Goal: Information Seeking & Learning: Learn about a topic

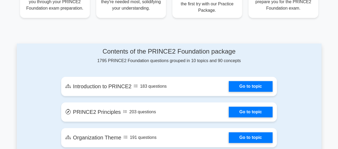
scroll to position [267, 0]
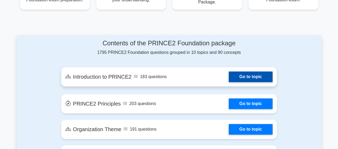
click at [252, 80] on link "Go to topic" at bounding box center [251, 77] width 44 height 11
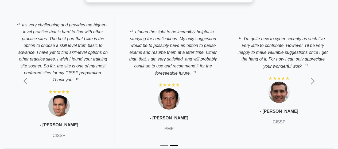
scroll to position [1068, 0]
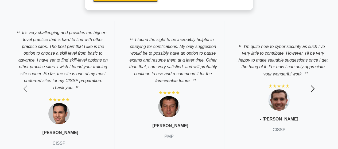
click at [312, 88] on span "button" at bounding box center [312, 89] width 9 height 9
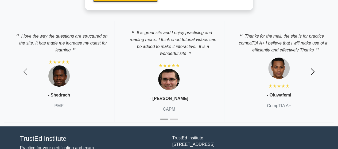
click at [309, 70] on span "button" at bounding box center [312, 72] width 9 height 9
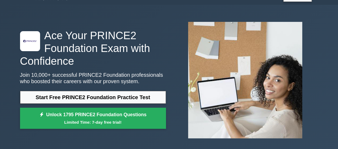
scroll to position [0, 0]
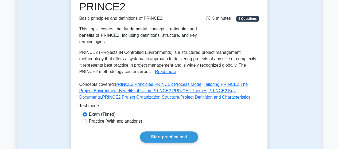
scroll to position [80, 0]
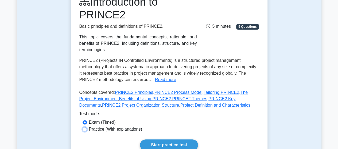
click at [82, 131] on input "Practice (With explanations)" at bounding box center [84, 129] width 4 height 4
radio input "true"
click at [172, 144] on link "Start practice test" at bounding box center [169, 145] width 58 height 11
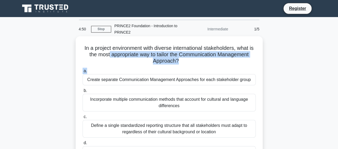
drag, startPoint x: 110, startPoint y: 53, endPoint x: 178, endPoint y: 66, distance: 69.9
click at [178, 66] on div "In a project environment with diverse international stakeholders, what is the m…" at bounding box center [169, 104] width 183 height 133
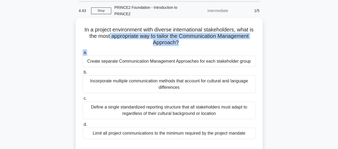
scroll to position [27, 0]
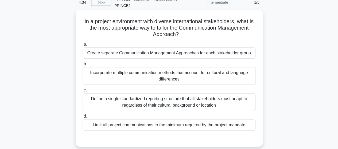
click at [140, 54] on div "Create separate Communication Management Approaches for each stakeholder group" at bounding box center [168, 53] width 173 height 11
click at [82, 46] on input "a. Create separate Communication Management Approaches for each stakeholder gro…" at bounding box center [82, 44] width 0 height 3
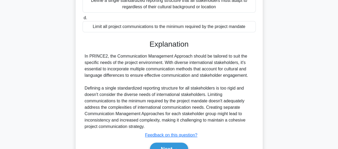
scroll to position [154, 0]
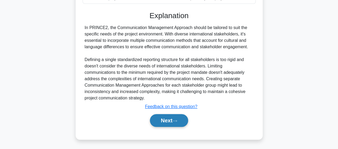
click at [176, 122] on icon at bounding box center [174, 121] width 5 height 3
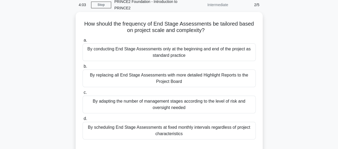
scroll to position [32, 0]
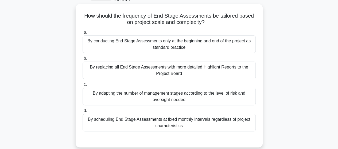
drag, startPoint x: 123, startPoint y: 14, endPoint x: 215, endPoint y: 21, distance: 92.3
click at [215, 21] on h5 "How should the frequency of End Stage Assessments be tailored based on project …" at bounding box center [169, 19] width 174 height 13
click at [180, 97] on div "By adapting the number of management stages according to the level of risk and …" at bounding box center [168, 97] width 173 height 18
click at [82, 86] on input "c. By adapting the number of management stages according to the level of risk a…" at bounding box center [82, 84] width 0 height 3
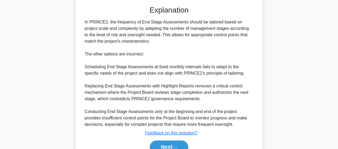
scroll to position [192, 0]
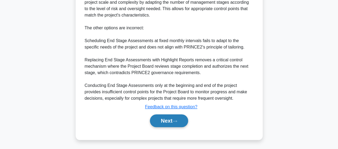
click at [180, 122] on button "Next" at bounding box center [169, 121] width 38 height 13
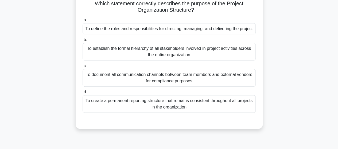
scroll to position [32, 0]
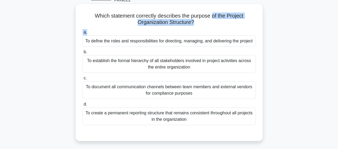
drag, startPoint x: 213, startPoint y: 17, endPoint x: 218, endPoint y: 29, distance: 13.8
click at [218, 29] on div "Which statement correctly describes the purpose of the Project Organization Str…" at bounding box center [169, 72] width 183 height 133
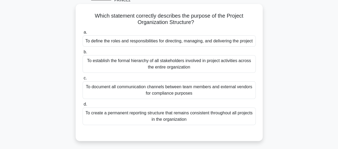
click at [155, 44] on div "To define the roles and responsibilities for directing, managing, and deliverin…" at bounding box center [168, 41] width 173 height 11
click at [82, 34] on input "a. To define the roles and responsibilities for directing, managing, and delive…" at bounding box center [82, 32] width 0 height 3
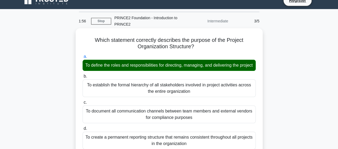
scroll to position [0, 0]
